Goal: Task Accomplishment & Management: Use online tool/utility

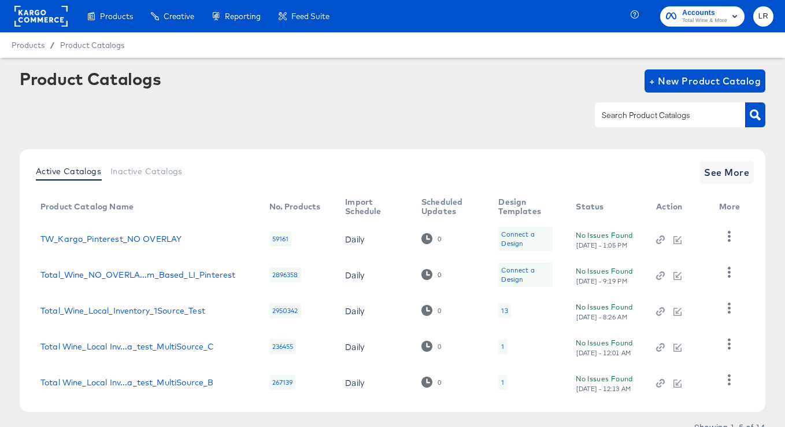
click at [49, 15] on rect at bounding box center [40, 16] width 53 height 21
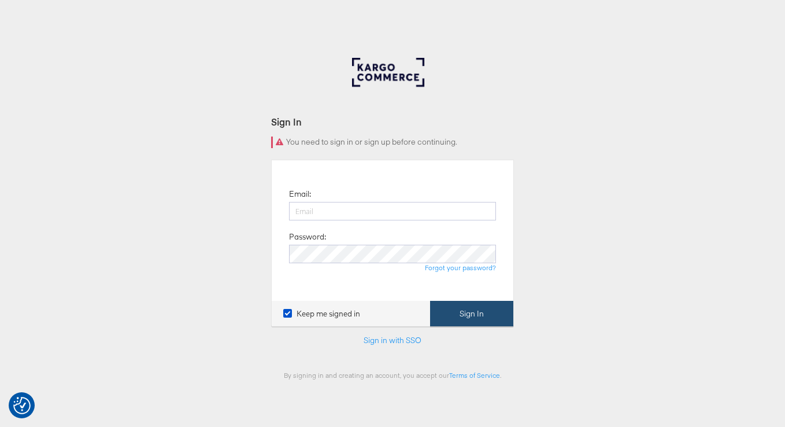
type input "[EMAIL_ADDRESS][PERSON_NAME][DOMAIN_NAME]"
click at [479, 315] on button "Sign In" at bounding box center [471, 314] width 83 height 26
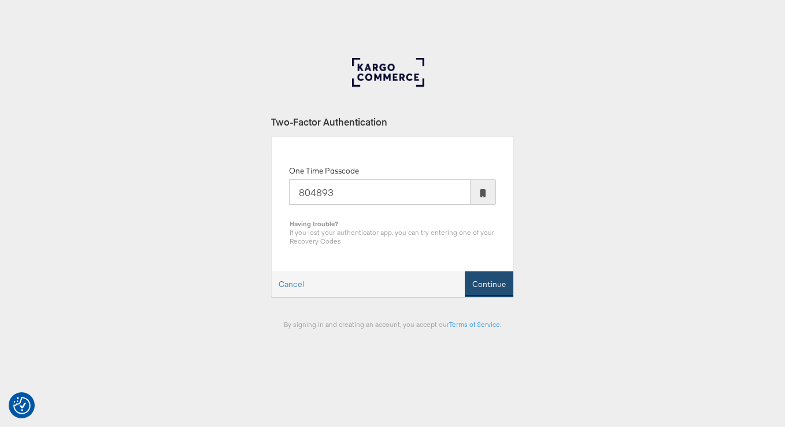
type input "804893"
click at [488, 276] on button "Continue" at bounding box center [489, 284] width 49 height 26
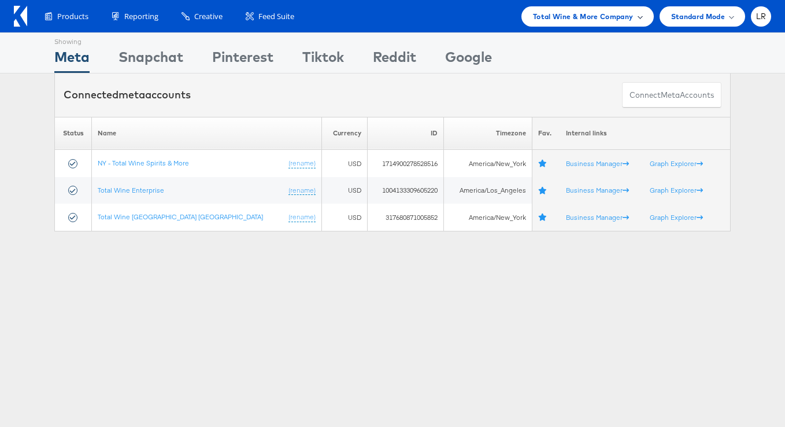
click at [590, 14] on span "Total Wine & More Company" at bounding box center [583, 16] width 101 height 12
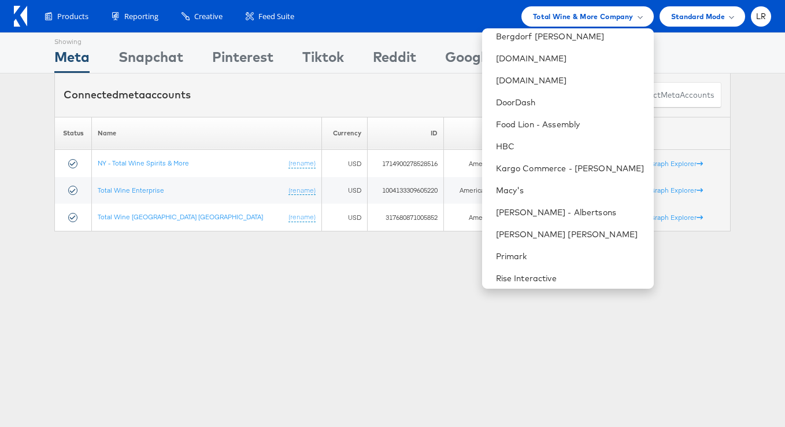
scroll to position [360, 0]
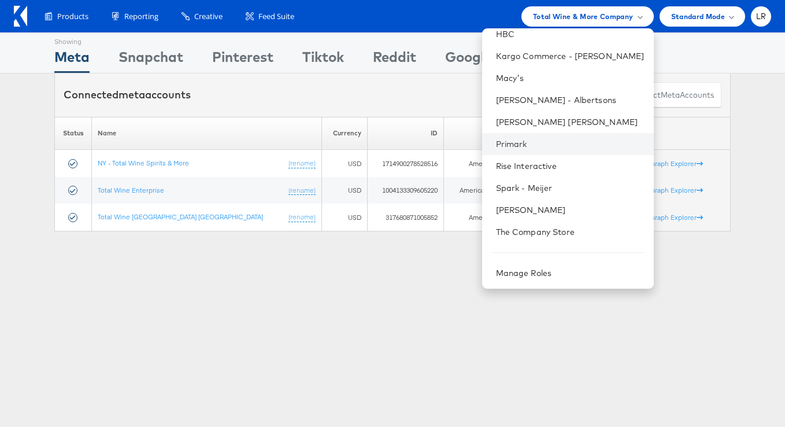
click at [535, 136] on li "Primark" at bounding box center [568, 144] width 172 height 22
click at [519, 145] on link "Primark" at bounding box center [570, 144] width 149 height 12
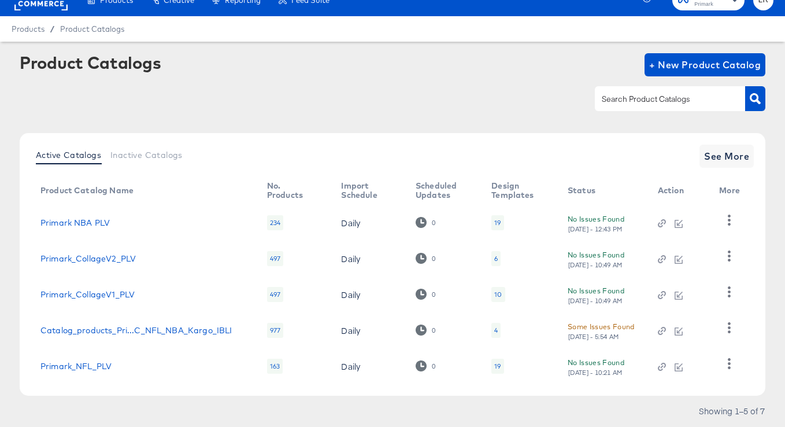
scroll to position [50, 0]
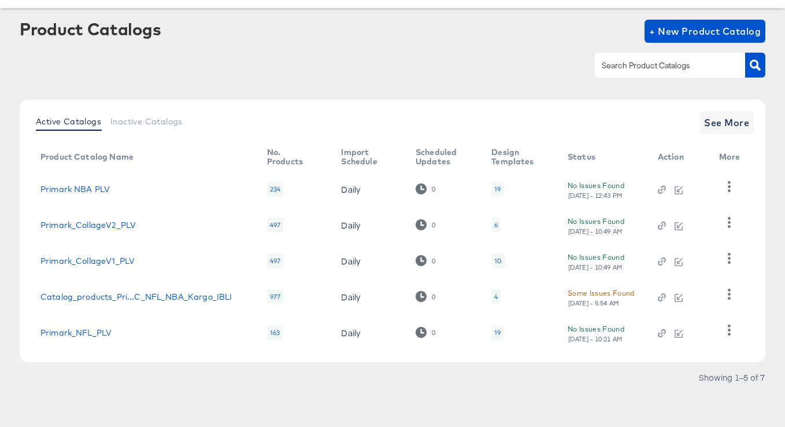
click at [272, 294] on div "977" at bounding box center [275, 296] width 16 height 15
click at [276, 296] on div "977" at bounding box center [275, 296] width 16 height 15
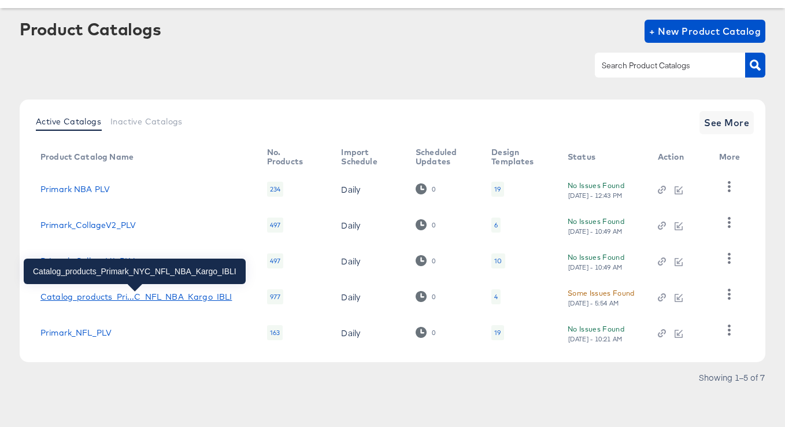
click at [205, 299] on div "Catalog_products_Pri...C_NFL_NBA_Kargo_IBLI" at bounding box center [135, 296] width 191 height 9
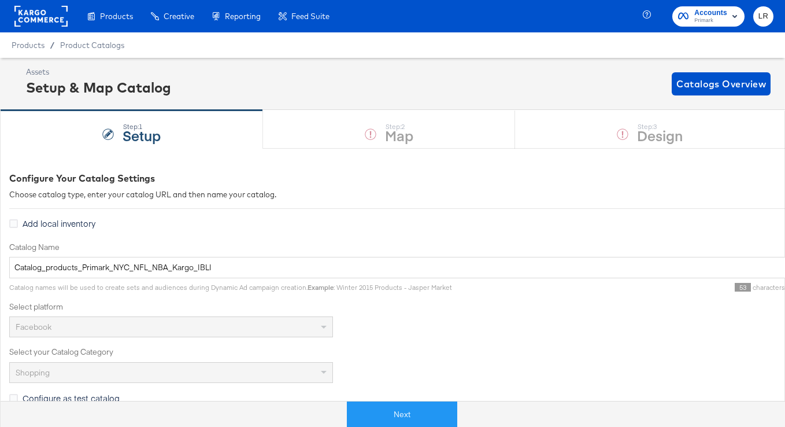
scroll to position [40, 0]
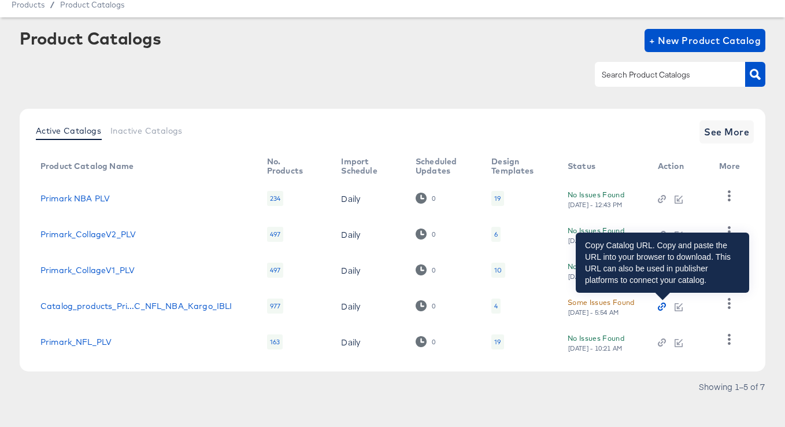
click at [664, 306] on icon "button" at bounding box center [662, 306] width 8 height 8
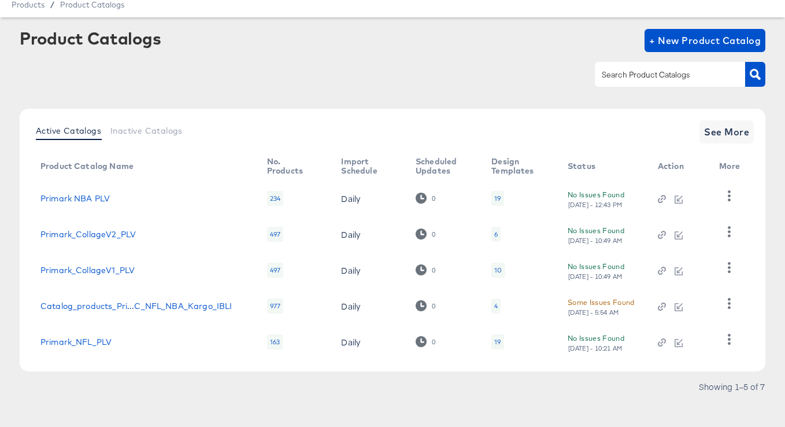
click at [425, 381] on div "Active Catalogs Inactive Catalogs See More Product Catalog Name No. Products Im…" at bounding box center [393, 255] width 746 height 293
click at [98, 340] on link "Primark_NFL_PLV" at bounding box center [75, 341] width 71 height 9
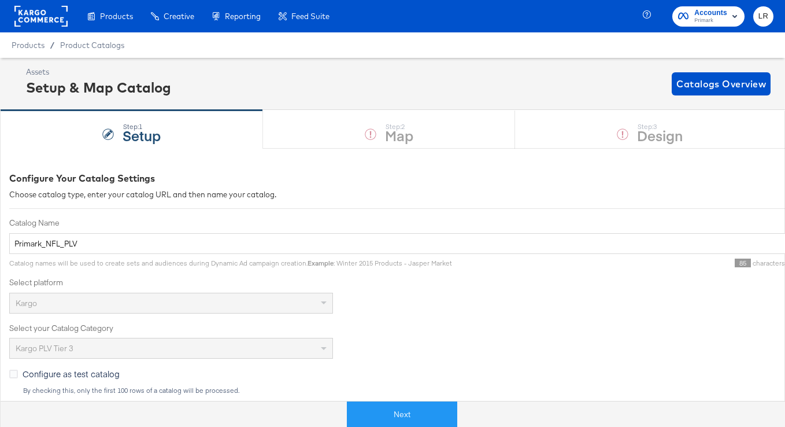
scroll to position [40, 0]
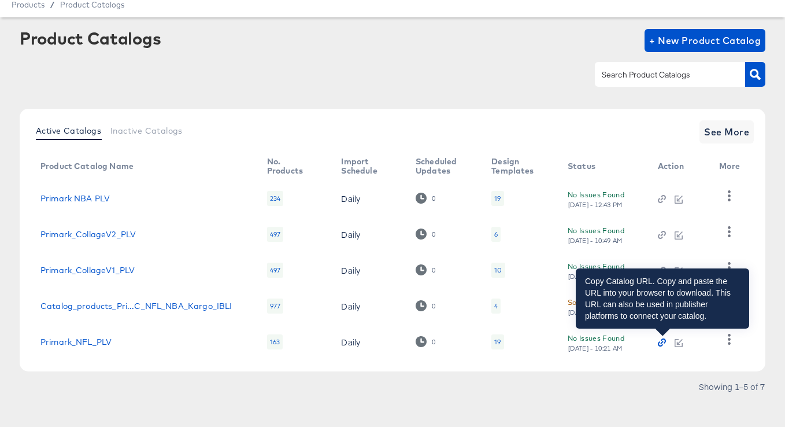
click at [660, 344] on icon "button" at bounding box center [662, 342] width 8 height 8
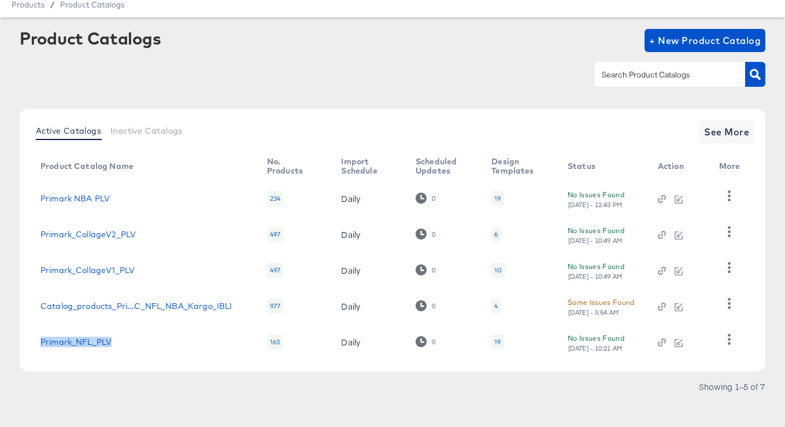
drag, startPoint x: 122, startPoint y: 343, endPoint x: 32, endPoint y: 344, distance: 89.6
click at [32, 344] on td "Primark_NFL_PLV" at bounding box center [144, 342] width 227 height 36
copy link "Primark_NFL_PLV"
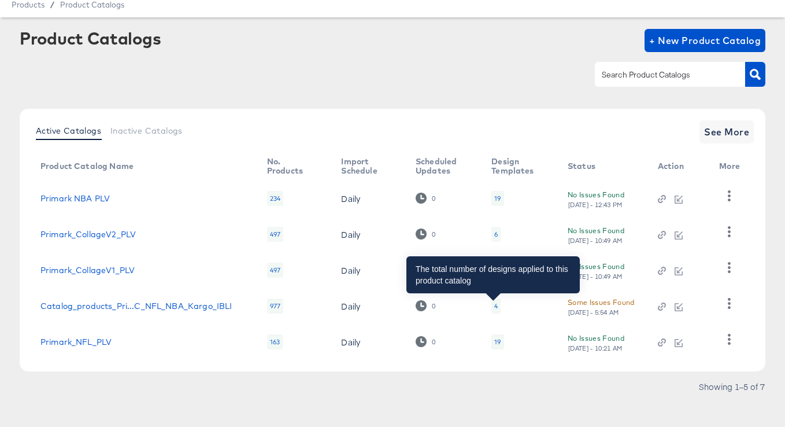
click at [494, 305] on div "4" at bounding box center [495, 305] width 3 height 9
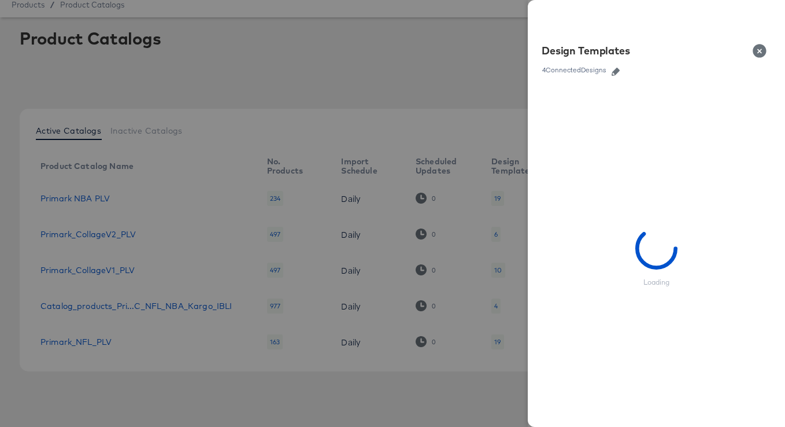
scroll to position [50, 0]
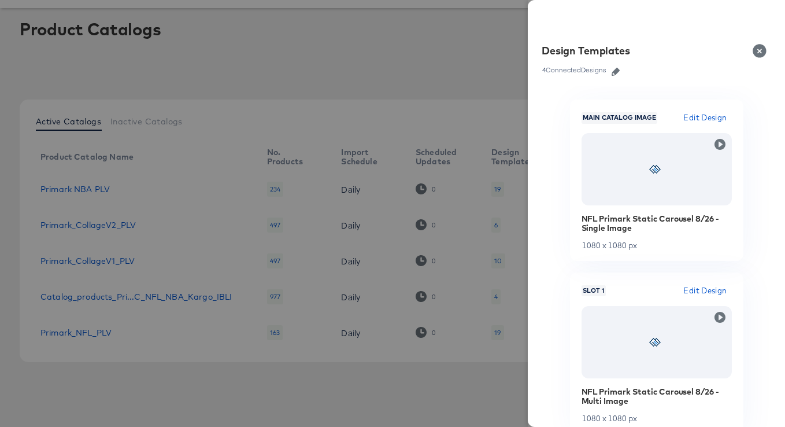
click at [332, 72] on div at bounding box center [392, 213] width 785 height 427
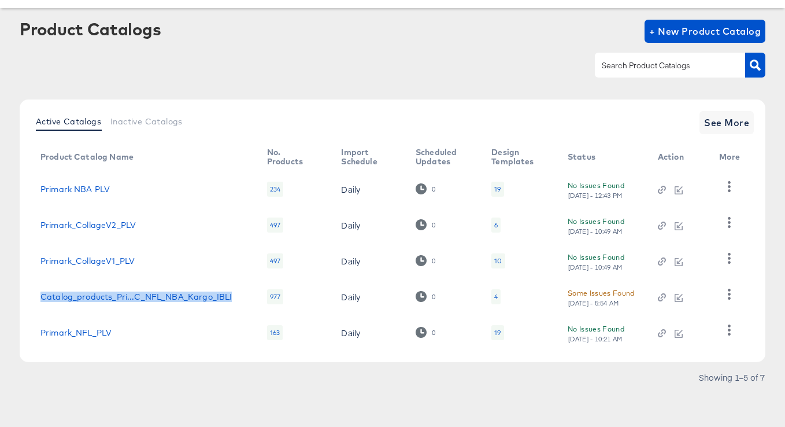
drag, startPoint x: 235, startPoint y: 294, endPoint x: 36, endPoint y: 297, distance: 199.5
click at [36, 297] on td "Catalog_products_Pri...C_NFL_NBA_Kargo_IBLI" at bounding box center [144, 297] width 227 height 36
copy div "Catalog_products_Pri...C_NFL_NBA_Kargo_IBLI"
